Goal: Task Accomplishment & Management: Manage account settings

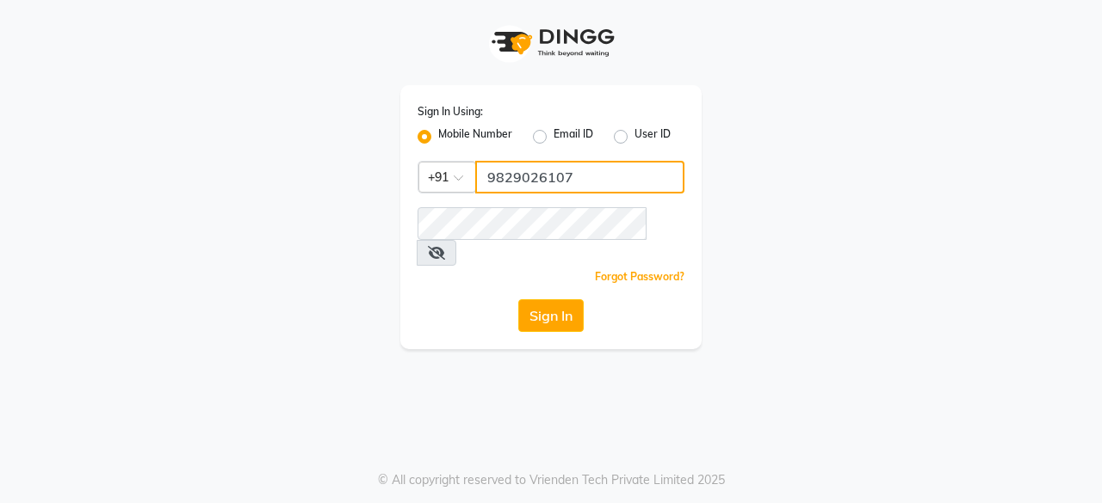
click at [561, 171] on input "9829026107" at bounding box center [579, 177] width 209 height 33
type input "9001099622"
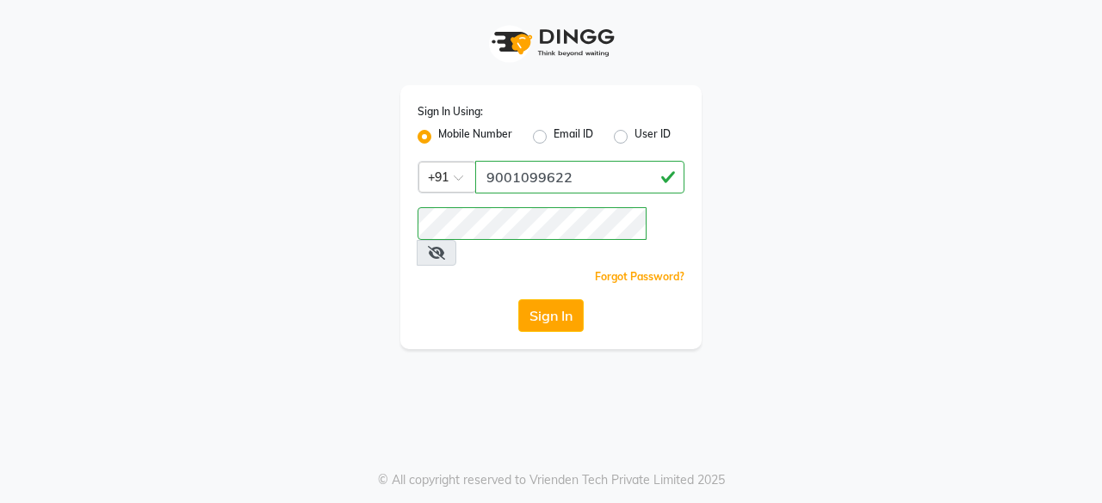
click at [463, 270] on div "Sign In Using: Mobile Number Email ID User ID Country Code × +91 9001099622 Rem…" at bounding box center [550, 217] width 301 height 264
click at [586, 299] on div "Sign In" at bounding box center [550, 315] width 267 height 33
click at [571, 299] on button "Sign In" at bounding box center [550, 315] width 65 height 33
